Goal: Task Accomplishment & Management: Manage account settings

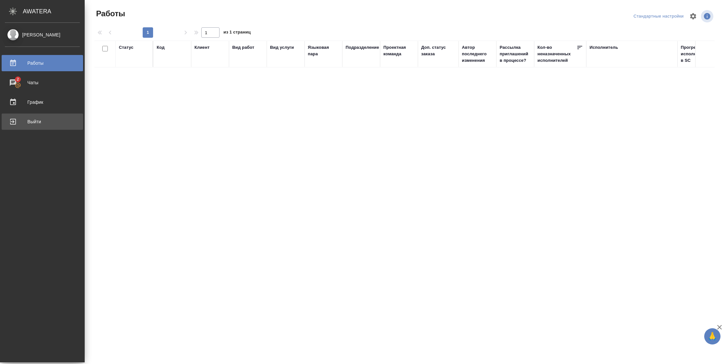
click at [10, 127] on link "Выйти" at bounding box center [42, 122] width 81 height 16
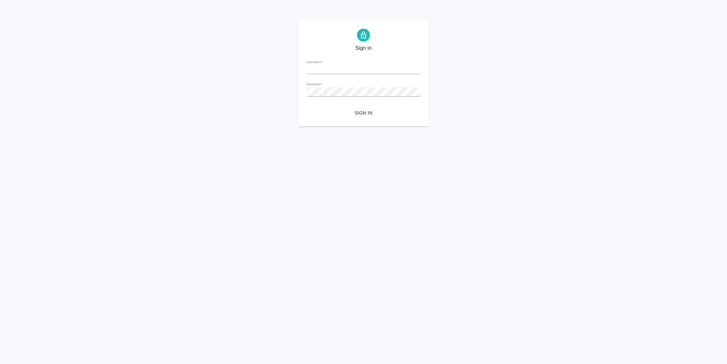
type input "[PERSON_NAME][EMAIL_ADDRESS][DOMAIN_NAME]"
click at [377, 113] on span "Sign in" at bounding box center [363, 113] width 104 height 8
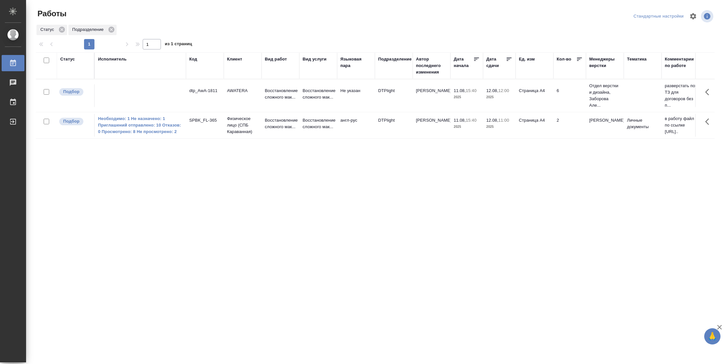
click at [71, 60] on div "Статус" at bounding box center [67, 59] width 15 height 7
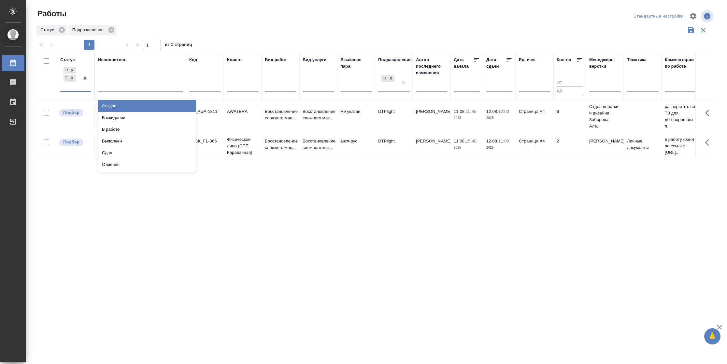
click at [85, 91] on div at bounding box center [85, 78] width 12 height 25
click at [140, 116] on div "В ожидании" at bounding box center [147, 118] width 98 height 12
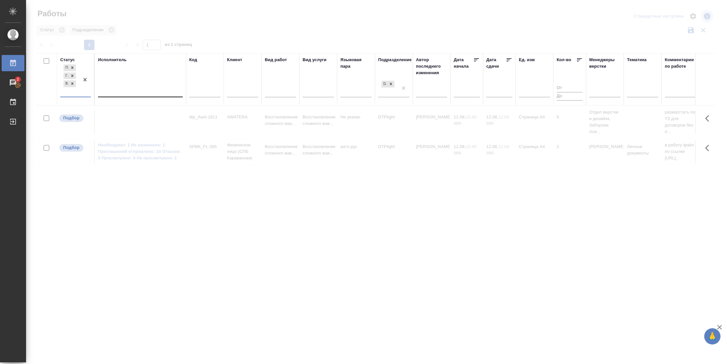
click at [140, 90] on div at bounding box center [140, 90] width 85 height 9
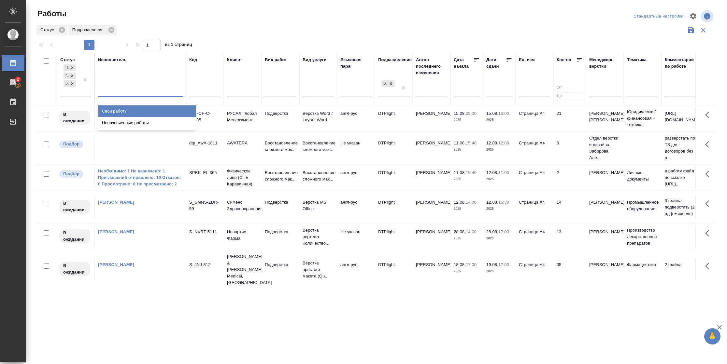
click at [140, 110] on div "Свои работы" at bounding box center [147, 112] width 98 height 12
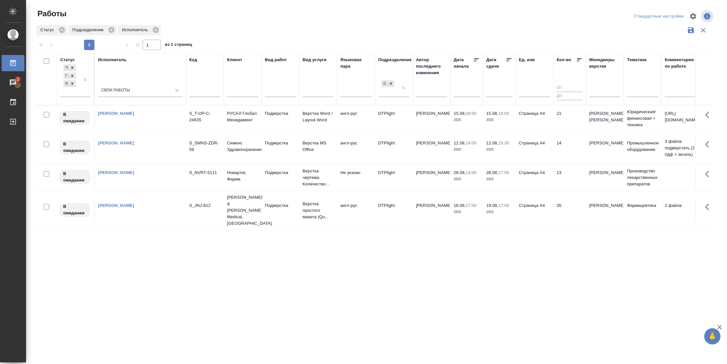
click at [508, 61] on icon at bounding box center [509, 60] width 7 height 7
